Goal: Transaction & Acquisition: Purchase product/service

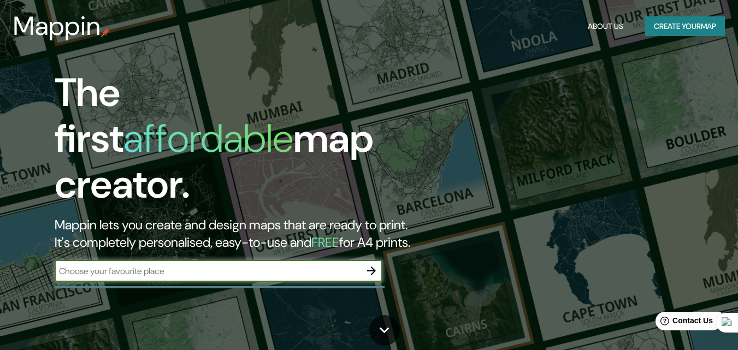
click at [189, 265] on input "text" at bounding box center [208, 271] width 306 height 13
click at [376, 264] on icon "button" at bounding box center [371, 270] width 13 height 13
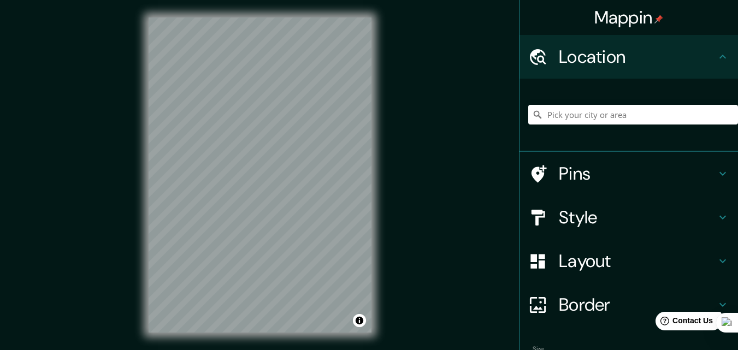
click at [656, 42] on div "Location" at bounding box center [629, 57] width 219 height 44
click at [711, 49] on div "Location" at bounding box center [629, 57] width 219 height 44
click at [604, 62] on h4 "Location" at bounding box center [637, 57] width 157 height 22
click at [559, 66] on h4 "Location" at bounding box center [637, 57] width 157 height 22
click at [633, 113] on input "Pick your city or area" at bounding box center [633, 115] width 210 height 20
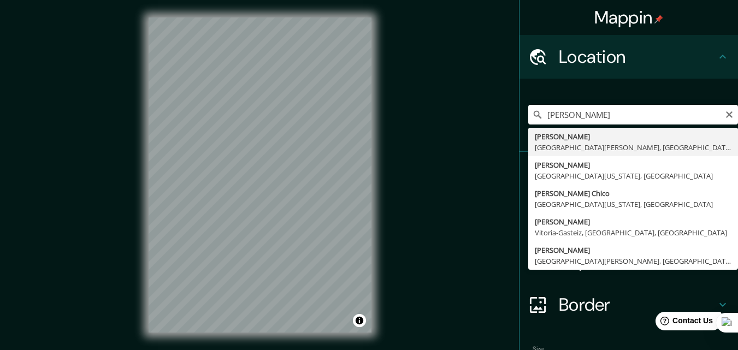
type input "[GEOGRAPHIC_DATA], [GEOGRAPHIC_DATA][PERSON_NAME], [GEOGRAPHIC_DATA]"
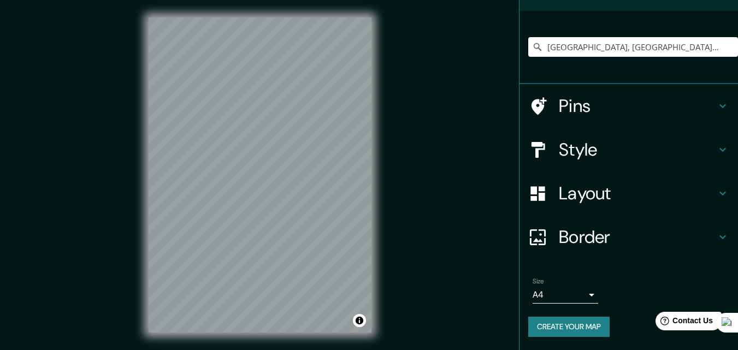
scroll to position [13, 0]
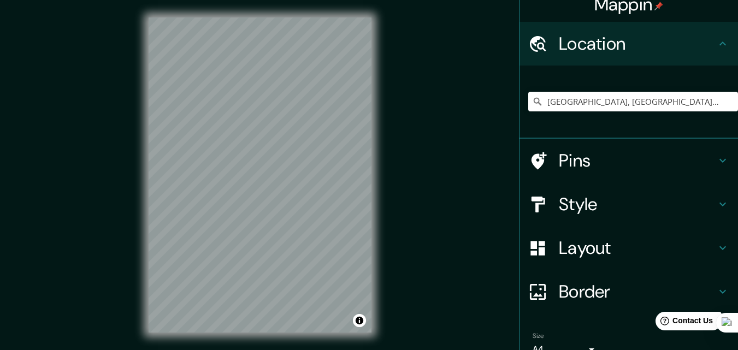
click at [620, 45] on h4 "Location" at bounding box center [637, 44] width 157 height 22
click at [725, 102] on icon "Clear" at bounding box center [729, 101] width 9 height 9
click at [686, 103] on input "Pick your city or area" at bounding box center [633, 102] width 210 height 20
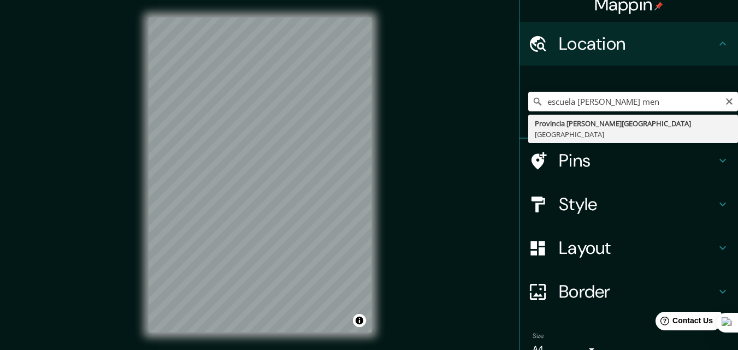
type input "[GEOGRAPHIC_DATA][PERSON_NAME], [GEOGRAPHIC_DATA]"
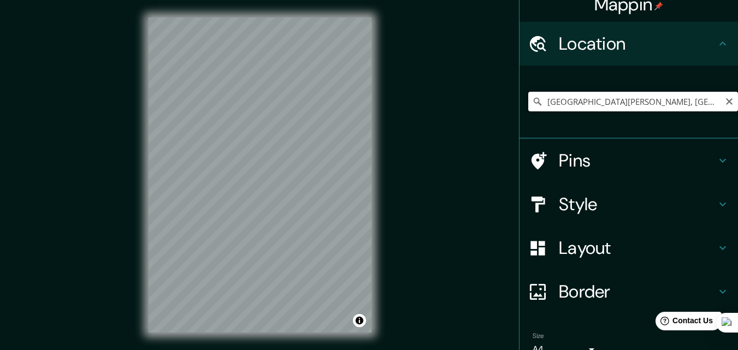
click at [661, 103] on input "[GEOGRAPHIC_DATA][PERSON_NAME], [GEOGRAPHIC_DATA]" at bounding box center [633, 102] width 210 height 20
click at [725, 104] on icon "Clear" at bounding box center [729, 101] width 9 height 9
click at [631, 169] on h4 "Pins" at bounding box center [637, 161] width 157 height 22
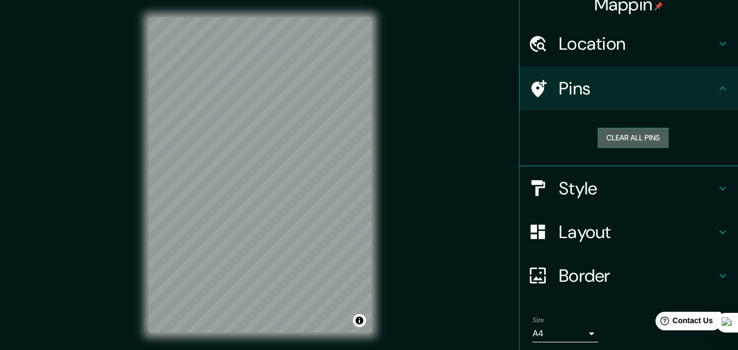
click at [631, 137] on button "Clear all pins" at bounding box center [633, 138] width 71 height 20
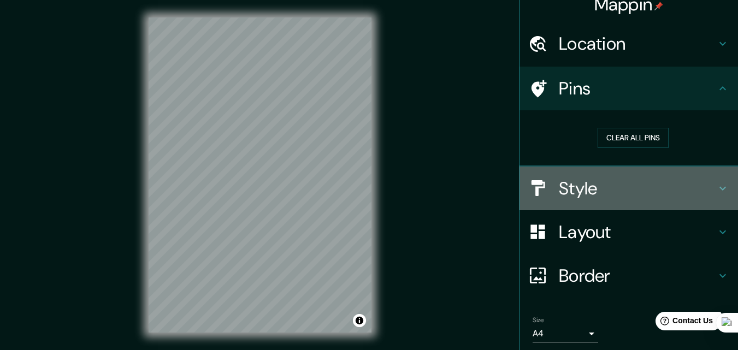
click at [612, 196] on h4 "Style" at bounding box center [637, 189] width 157 height 22
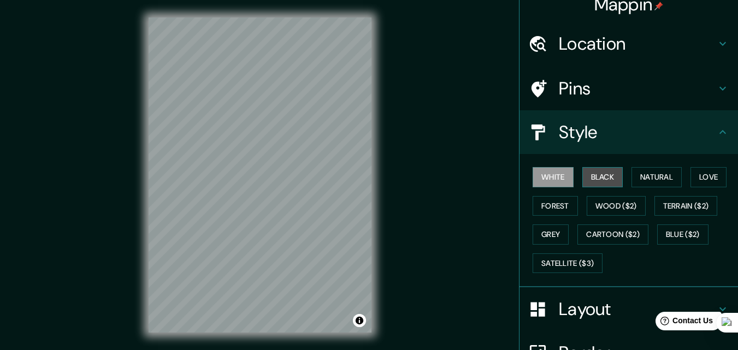
click at [597, 172] on button "Black" at bounding box center [602, 177] width 41 height 20
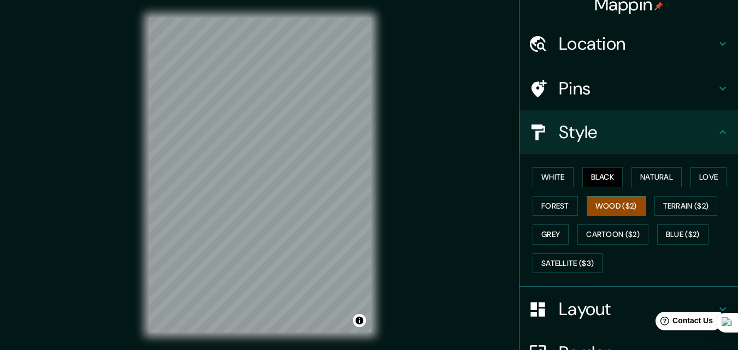
click at [597, 201] on button "Wood ($2)" at bounding box center [616, 206] width 59 height 20
click at [645, 173] on button "Natural" at bounding box center [657, 177] width 50 height 20
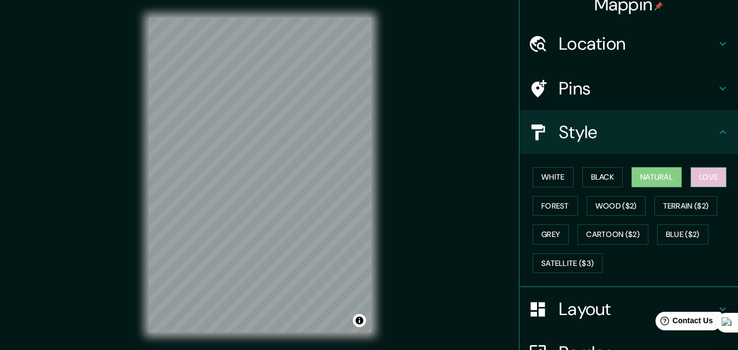
click at [704, 184] on button "Love" at bounding box center [709, 177] width 36 height 20
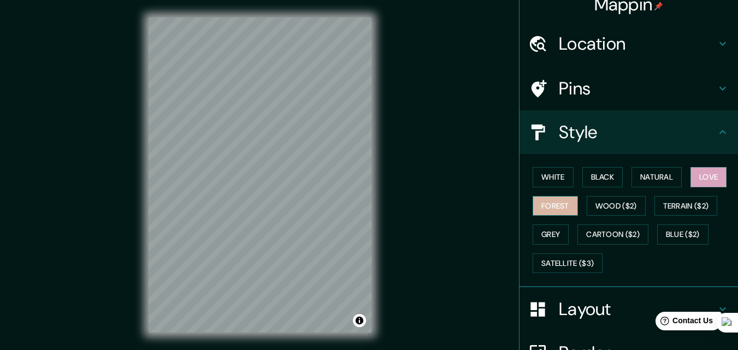
click at [541, 211] on button "Forest" at bounding box center [555, 206] width 45 height 20
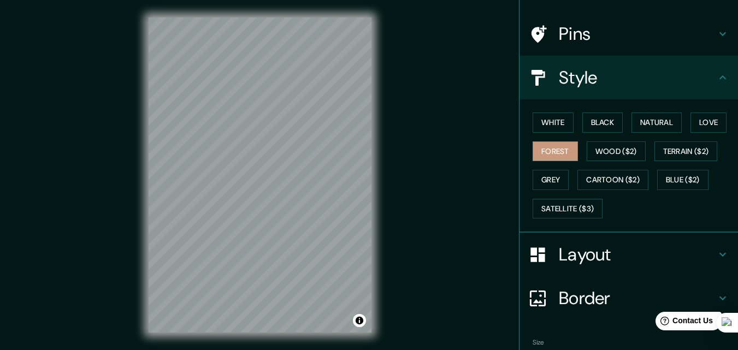
click at [597, 248] on h4 "Layout" at bounding box center [637, 255] width 157 height 22
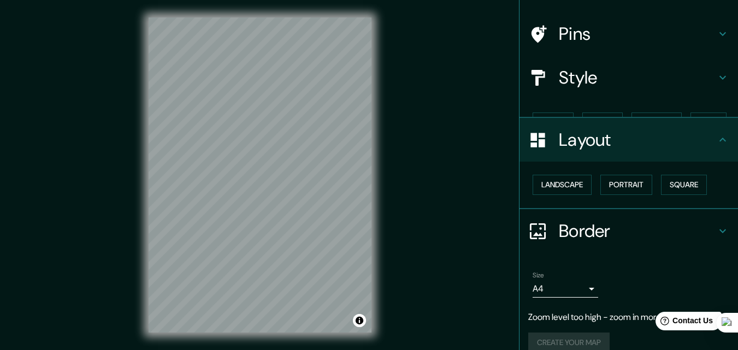
scroll to position [64, 0]
